Goal: Obtain resource: Download file/media

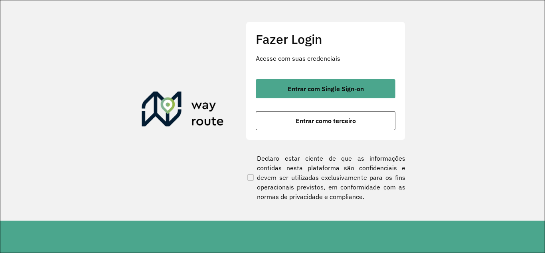
drag, startPoint x: 0, startPoint y: 0, endPoint x: 320, endPoint y: 137, distance: 348.7
click at [320, 137] on div "Fazer Login Acesse com suas credenciais Entrar com Single Sign-on Entrar como t…" at bounding box center [326, 111] width 160 height 178
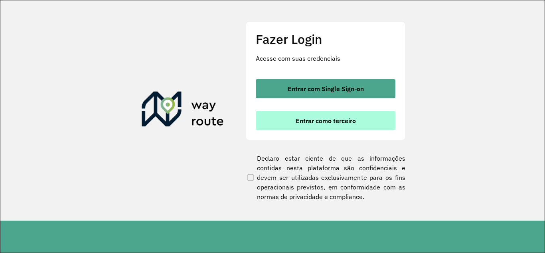
click at [324, 125] on button "Entrar como terceiro" at bounding box center [326, 120] width 140 height 19
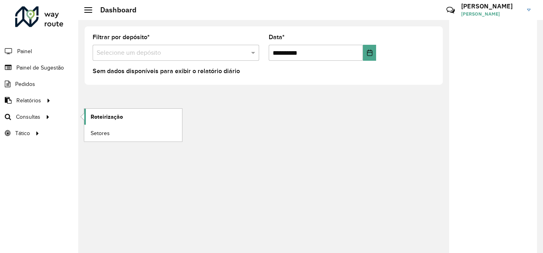
click at [91, 115] on span "Roteirização" at bounding box center [107, 117] width 32 height 8
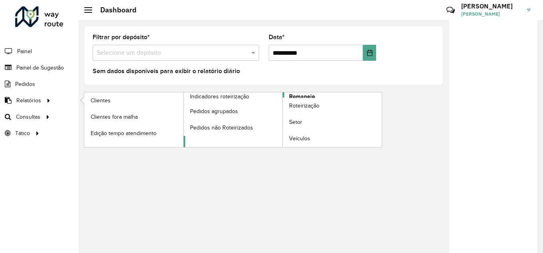
click at [304, 97] on span "Romaneio" at bounding box center [302, 96] width 26 height 8
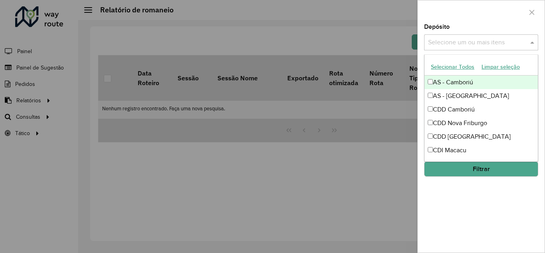
click at [459, 45] on input "text" at bounding box center [477, 43] width 102 height 10
click at [531, 42] on span at bounding box center [533, 43] width 10 height 10
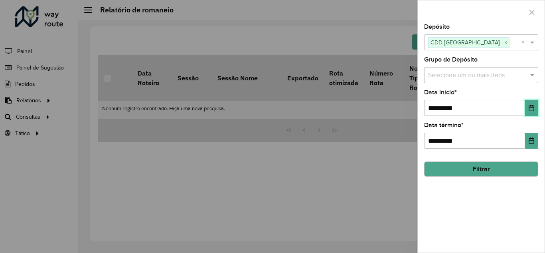
click at [531, 109] on icon "Choose Date" at bounding box center [531, 108] width 6 height 6
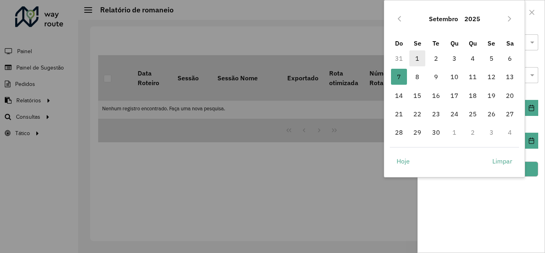
click at [416, 57] on span "1" at bounding box center [417, 58] width 16 height 16
type input "**********"
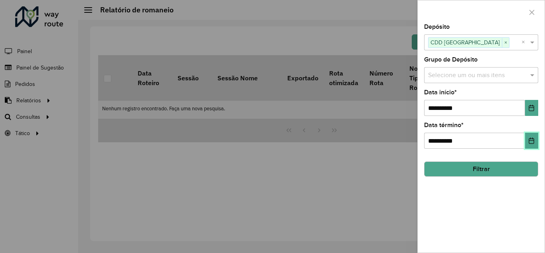
click at [532, 142] on icon "Choose Date" at bounding box center [531, 140] width 6 height 6
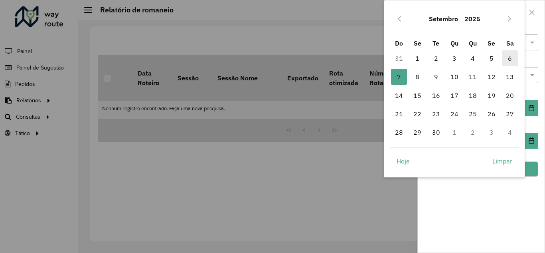
click at [510, 58] on span "6" at bounding box center [510, 58] width 16 height 16
type input "**********"
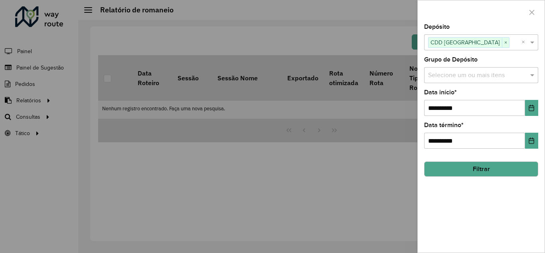
click at [492, 169] on button "Filtrar" at bounding box center [481, 168] width 114 height 15
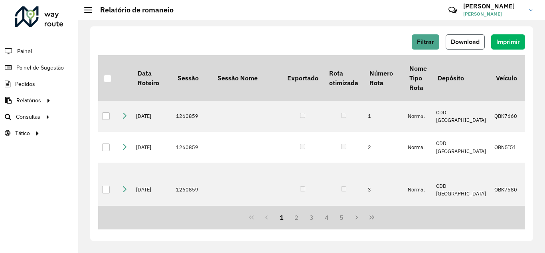
click at [458, 42] on span "Download" at bounding box center [465, 41] width 29 height 7
